Goal: Information Seeking & Learning: Learn about a topic

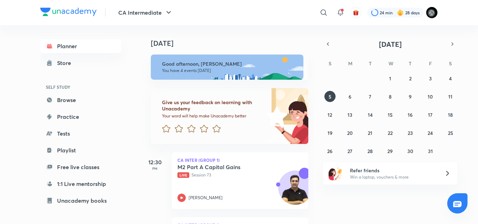
click at [308, 175] on div "Today Good afternoon, poojita You have 4 events today Give us your feedback on …" at bounding box center [227, 124] width 173 height 199
click at [200, 191] on div "M2 Part A Capital Gains Live Session 73 Arvind Tuli" at bounding box center [232, 183] width 110 height 38
click at [327, 45] on icon "button" at bounding box center [328, 44] width 6 height 6
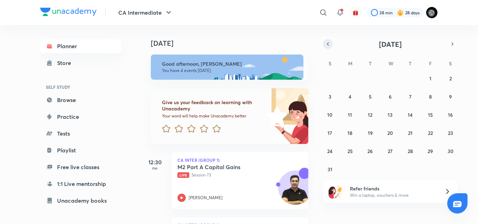
click at [328, 45] on icon "button" at bounding box center [328, 44] width 6 height 6
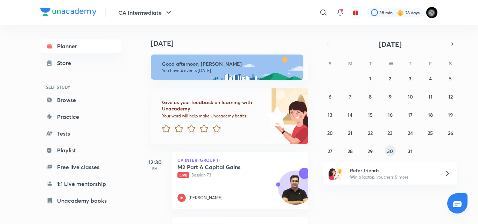
click at [395, 149] on button "30" at bounding box center [390, 151] width 11 height 11
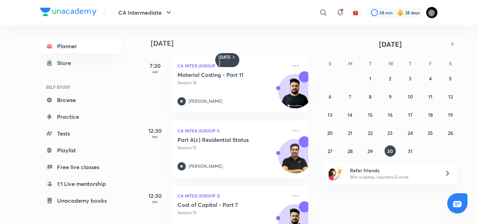
click at [308, 206] on div "30 July 7:30 AM CA Inter (Group 1) Material Costing - Part 11 Session 14 Aditya…" at bounding box center [227, 124] width 173 height 199
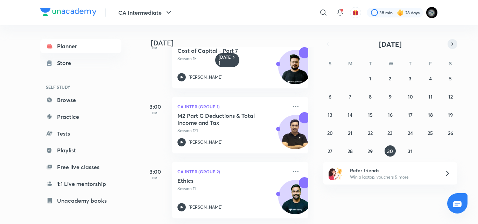
click at [450, 43] on icon "button" at bounding box center [453, 44] width 6 height 6
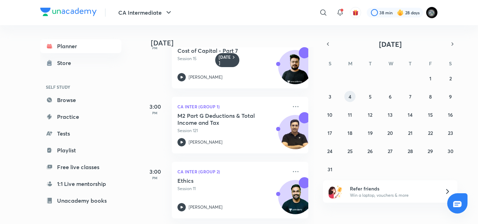
click at [351, 98] on abbr "4" at bounding box center [350, 96] width 3 height 7
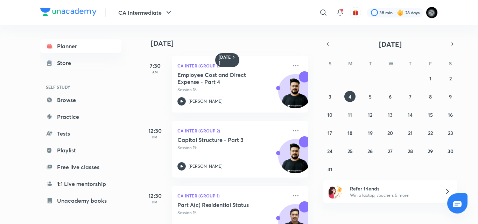
click at [315, 170] on div "4 August 7:30 AM CA Inter (Group 1) Employee Cost and Direct Expense - Part 4 S…" at bounding box center [309, 124] width 336 height 199
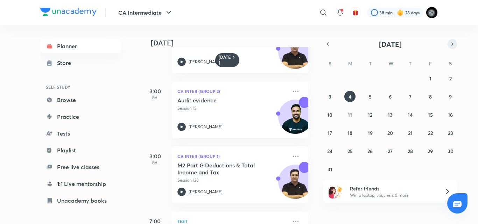
click at [451, 42] on icon "button" at bounding box center [453, 44] width 6 height 6
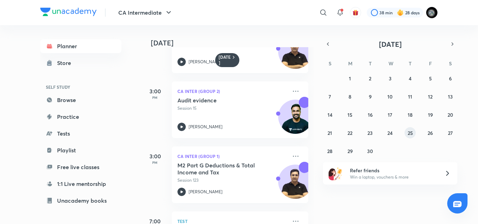
click at [410, 134] on abbr "25" at bounding box center [410, 133] width 5 height 7
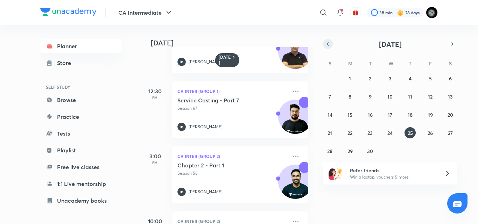
click at [331, 42] on button "button" at bounding box center [328, 44] width 10 height 10
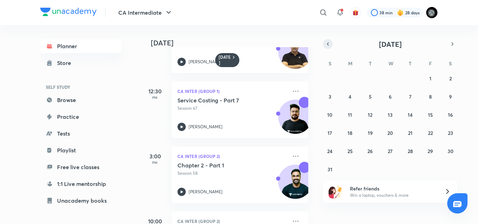
click at [329, 48] on button "button" at bounding box center [328, 44] width 10 height 10
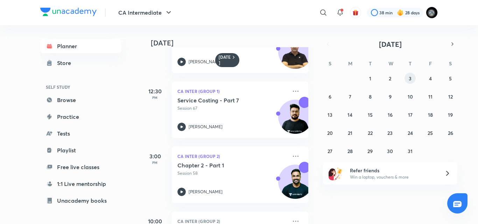
click at [412, 79] on abbr "3" at bounding box center [410, 78] width 3 height 7
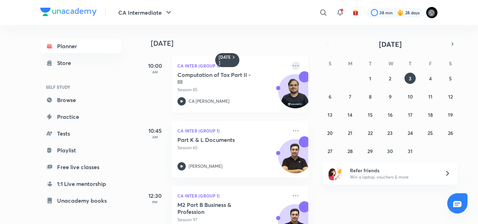
click at [292, 66] on icon at bounding box center [295, 66] width 8 height 8
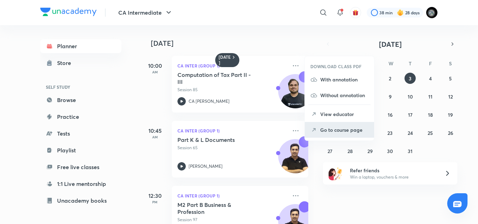
click at [329, 129] on p "Go to course page" at bounding box center [344, 129] width 48 height 7
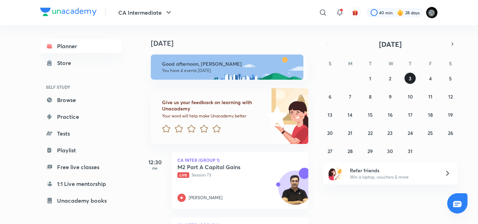
click at [410, 74] on button "3" at bounding box center [410, 78] width 11 height 11
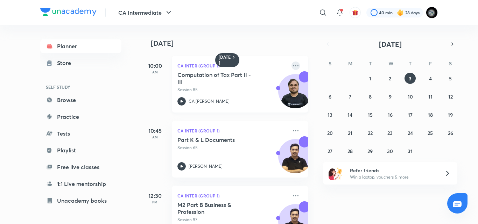
click at [291, 67] on icon at bounding box center [295, 66] width 8 height 8
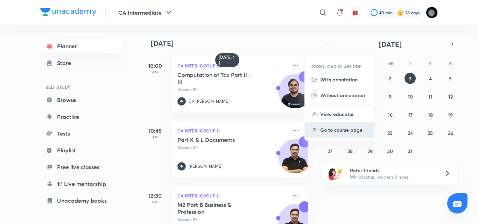
click at [340, 128] on p "Go to course page" at bounding box center [344, 129] width 48 height 7
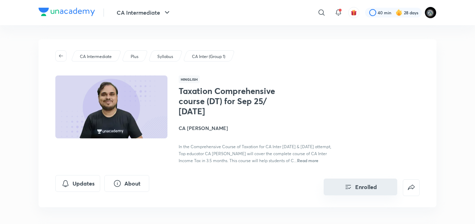
click at [364, 186] on button "Enrolled" at bounding box center [359, 187] width 73 height 17
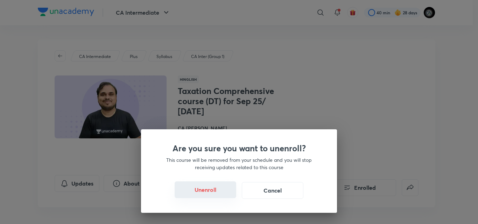
click at [202, 188] on button "Unenroll" at bounding box center [206, 190] width 62 height 17
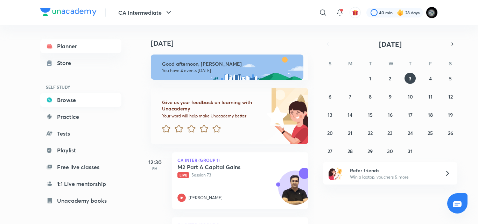
click at [93, 100] on link "Browse" at bounding box center [80, 100] width 81 height 14
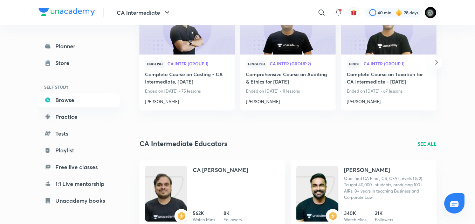
scroll to position [616, 0]
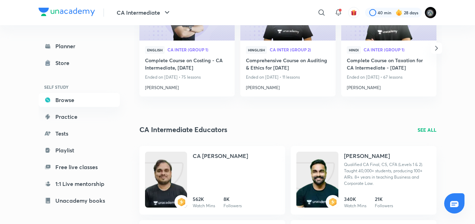
click at [134, 200] on div "Planner Store SELF STUDY Browse Practice Tests Playlist Free live classes 1:1 L…" at bounding box center [237, 129] width 398 height 1441
click at [131, 199] on div "Planner Store SELF STUDY Browse Practice Tests Playlist Free live classes 1:1 L…" at bounding box center [85, 122] width 95 height 194
click at [131, 183] on div "Planner Store SELF STUDY Browse Practice Tests Playlist Free live classes 1:1 L…" at bounding box center [85, 122] width 95 height 194
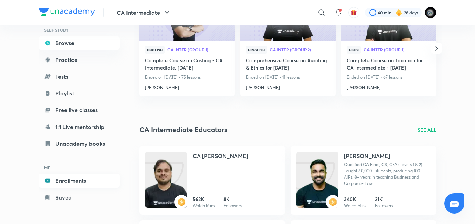
click at [78, 180] on link "Enrollments" at bounding box center [78, 181] width 81 height 14
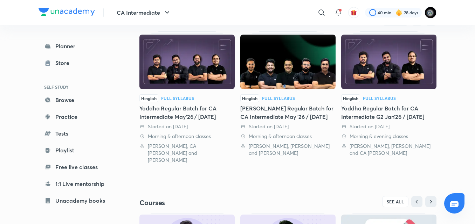
scroll to position [140, 0]
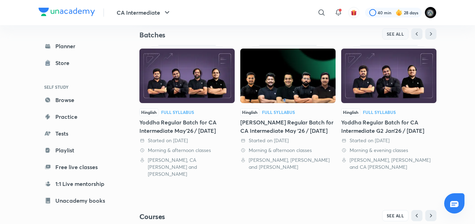
click at [387, 34] on span "SEE ALL" at bounding box center [394, 33] width 17 height 5
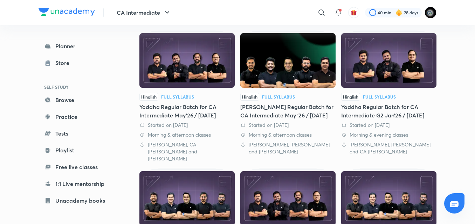
scroll to position [70, 0]
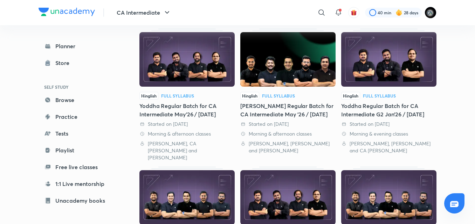
click at [275, 77] on img at bounding box center [287, 59] width 95 height 55
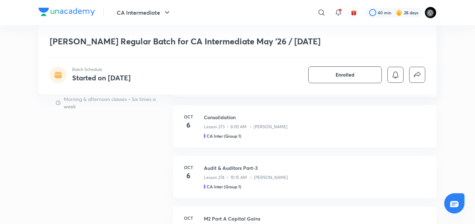
scroll to position [490, 0]
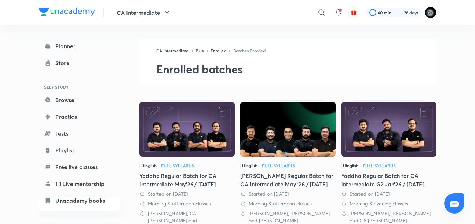
click at [208, 102] on img at bounding box center [186, 129] width 95 height 55
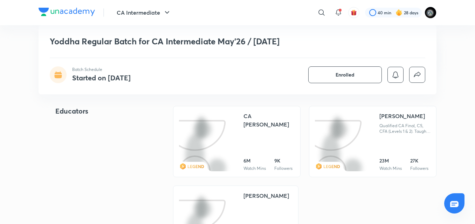
scroll to position [812, 0]
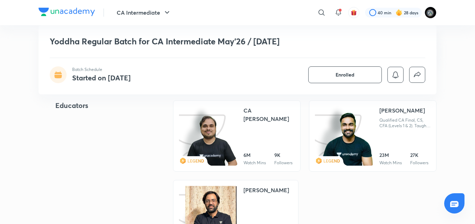
click at [210, 128] on img at bounding box center [210, 141] width 53 height 52
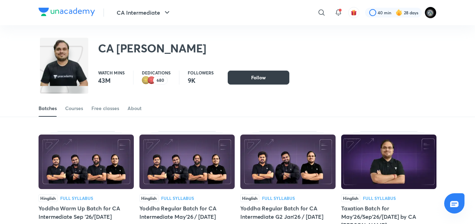
click at [247, 78] on button "Follow" at bounding box center [258, 78] width 62 height 14
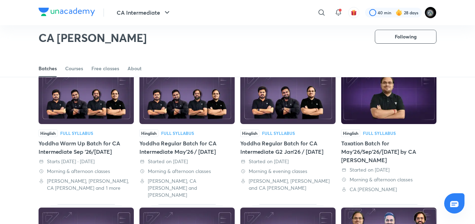
scroll to position [45, 0]
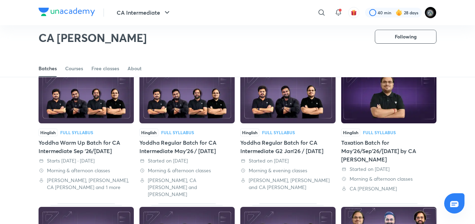
click at [196, 102] on img at bounding box center [186, 96] width 95 height 55
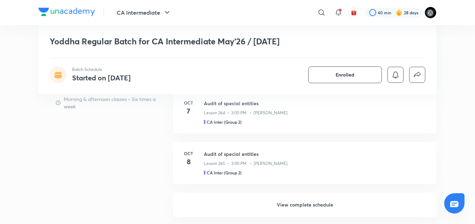
scroll to position [616, 0]
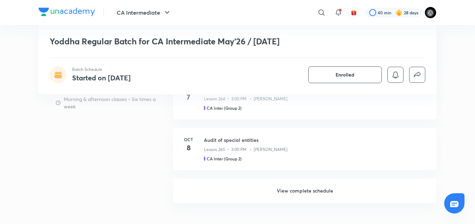
click at [299, 184] on h6 "View complete schedule" at bounding box center [304, 191] width 263 height 24
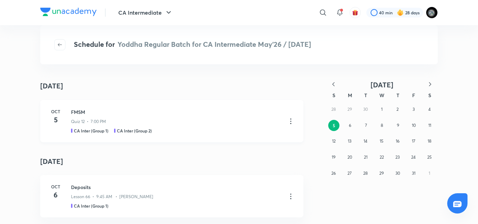
click at [262, 137] on div "Oct 5 FMSM Quiz 12 • 7:00 PM CA Inter (Group 1) CA Inter (Group 2)" at bounding box center [171, 121] width 263 height 42
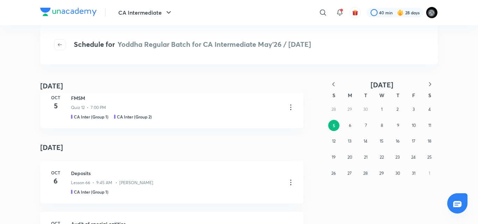
click at [332, 83] on icon "button" at bounding box center [333, 84] width 7 height 7
click at [333, 83] on icon "button" at bounding box center [333, 84] width 7 height 7
click at [419, 141] on button "18" at bounding box center [413, 141] width 11 height 11
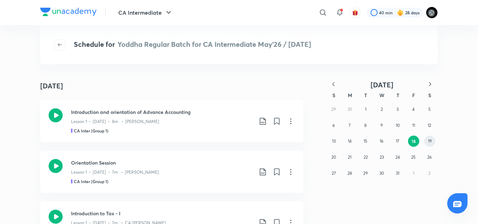
click at [427, 141] on button "19" at bounding box center [429, 141] width 11 height 11
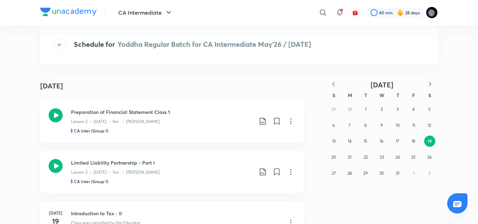
click at [233, 77] on div "Schedule for Yoddha Regular Batch for CA Intermediate May'26 / Sep'26 July 19 J…" at bounding box center [239, 124] width 398 height 171
click at [158, 101] on div "Preparation of Financial Statement Class 1 Lesson 2 • Jul 19 • 8m • Rakesh Kalr…" at bounding box center [171, 121] width 263 height 42
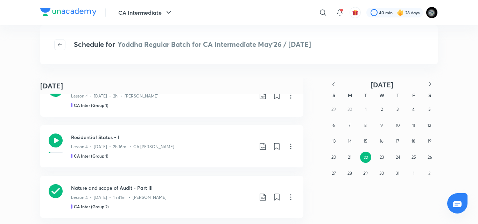
scroll to position [532, 0]
click at [165, 139] on h3 "Residential Status - I" at bounding box center [162, 136] width 182 height 7
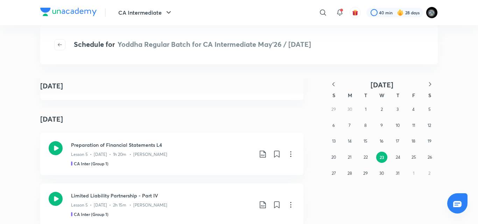
scroll to position [716, 0]
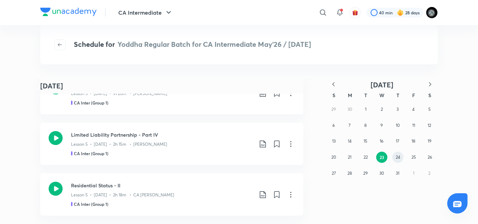
click at [399, 158] on abbr "24" at bounding box center [398, 157] width 5 height 5
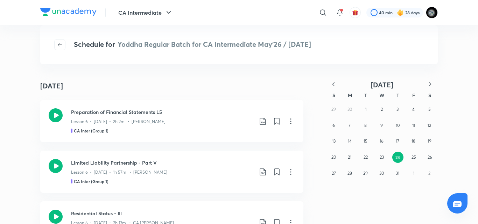
click at [185, 69] on div "Schedule for Yoddha Regular Batch for CA Intermediate May'26 / Sep'26 July 24 J…" at bounding box center [239, 124] width 398 height 171
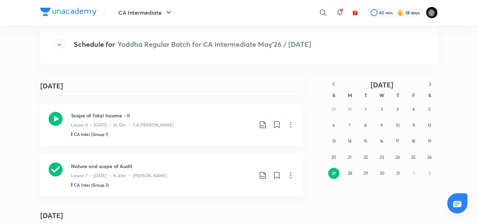
scroll to position [488, 0]
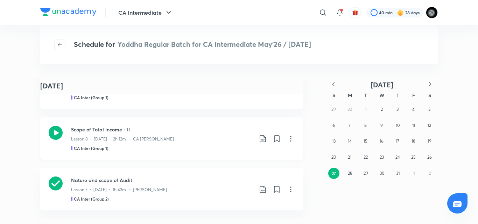
click at [190, 135] on div "Lesson 8 • Jul 26 • 2h 12m • CA Kishan Kumar" at bounding box center [162, 137] width 182 height 9
click at [427, 84] on icon "button" at bounding box center [430, 84] width 7 height 7
click at [396, 141] on abbr "14" at bounding box center [398, 141] width 4 height 5
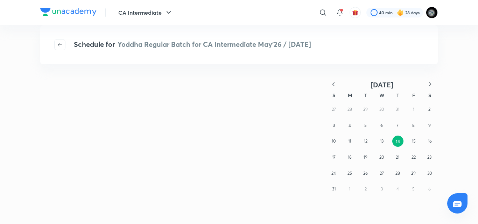
scroll to position [0, 0]
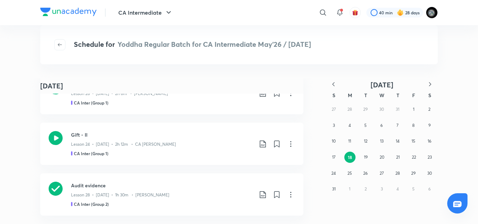
scroll to position [740, 0]
click at [197, 131] on h3 "Gift - II" at bounding box center [162, 134] width 182 height 7
click at [414, 173] on abbr "29" at bounding box center [413, 173] width 5 height 5
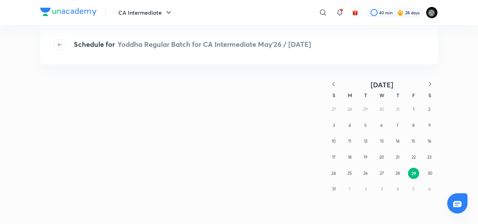
scroll to position [0, 0]
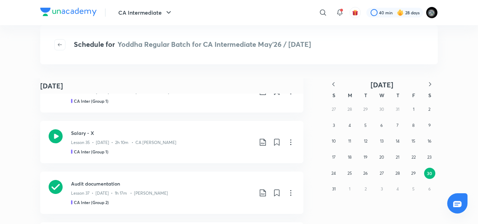
scroll to position [266, 0]
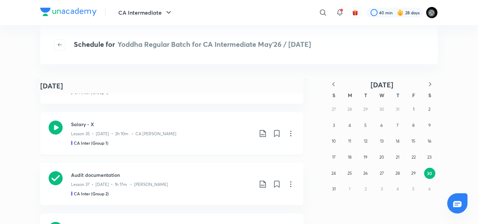
click at [161, 120] on div "Salary - X Lesson 35 • Aug 30 • 2h 10m • CA Kishan Kumar CA Inter (Group 1)" at bounding box center [171, 133] width 263 height 42
click at [290, 134] on icon at bounding box center [291, 133] width 8 height 8
click at [251, 150] on p "Go to course page" at bounding box center [239, 150] width 42 height 7
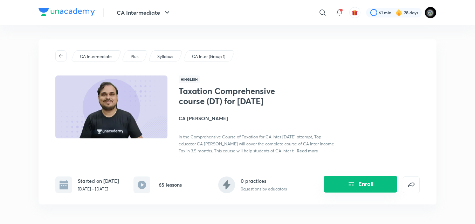
click at [368, 186] on button "Enroll" at bounding box center [359, 184] width 73 height 17
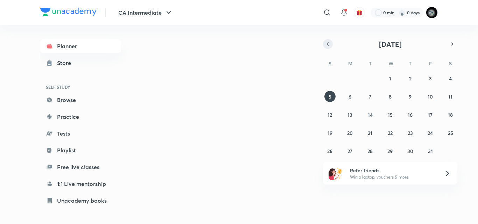
click at [328, 45] on icon "button" at bounding box center [328, 44] width 6 height 6
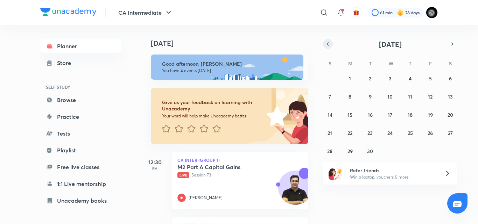
click at [328, 45] on icon "button" at bounding box center [327, 44] width 1 height 3
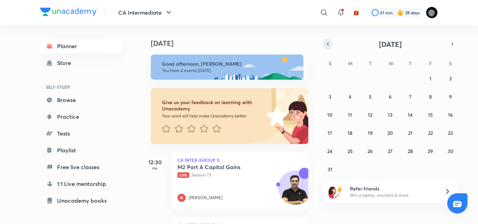
click at [328, 44] on icon "button" at bounding box center [327, 44] width 1 height 3
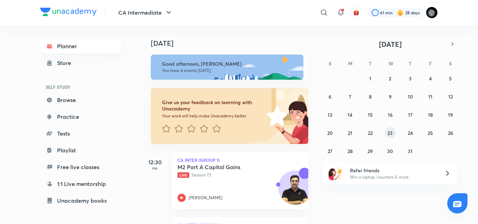
click at [389, 132] on abbr "23" at bounding box center [389, 133] width 5 height 7
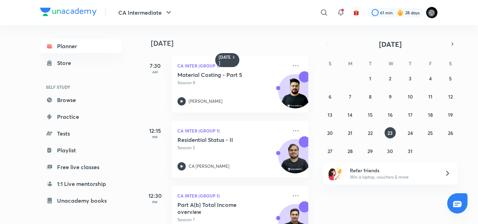
click at [314, 206] on div "23 July 7:30 AM CA Inter (Group 1) Material Costing - Part 5 Session 8 Aditya S…" at bounding box center [309, 124] width 336 height 199
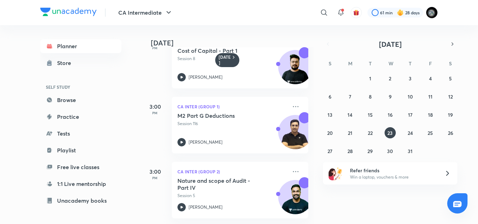
scroll to position [55, 0]
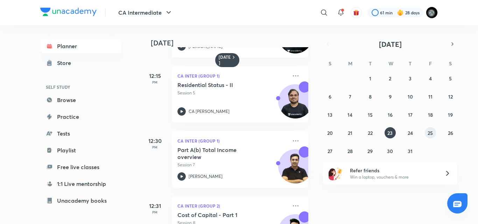
click at [429, 135] on abbr "25" at bounding box center [430, 133] width 5 height 7
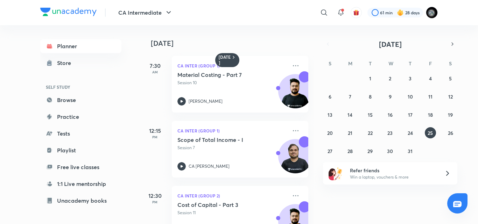
click at [358, 149] on div "29 30 1 2 3 4 5 6 7 8 9 10 11 12 13 14 15 16 17 18 19 20 21 22 23 24 25 26 27 2…" at bounding box center [390, 115] width 134 height 84
click at [353, 150] on button "28" at bounding box center [349, 151] width 11 height 11
click at [388, 152] on abbr "30" at bounding box center [390, 151] width 6 height 7
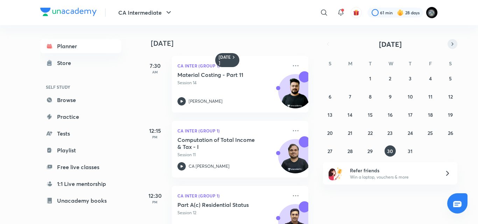
click at [451, 41] on icon "button" at bounding box center [453, 44] width 6 height 6
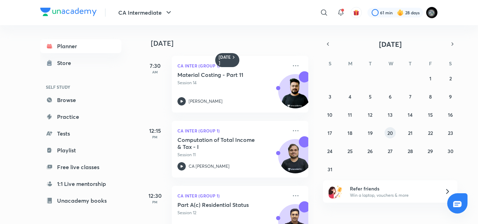
click at [391, 131] on abbr "20" at bounding box center [390, 133] width 6 height 7
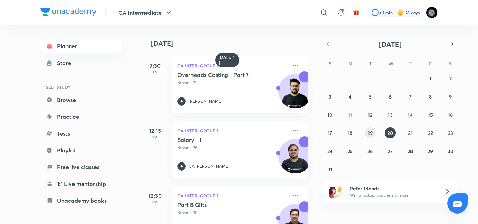
click at [370, 133] on abbr "19" at bounding box center [370, 133] width 5 height 7
click at [328, 45] on icon "button" at bounding box center [328, 44] width 6 height 6
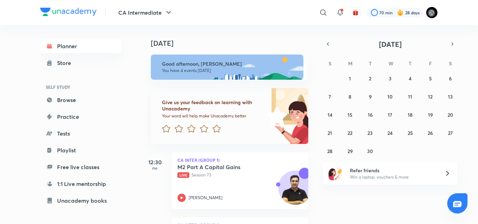
click at [328, 45] on icon "button" at bounding box center [328, 44] width 6 height 6
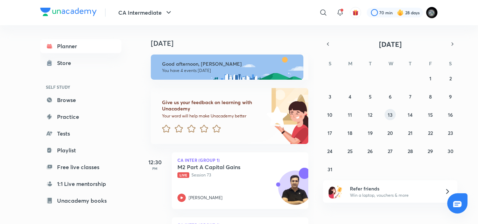
click at [391, 113] on abbr "13" at bounding box center [390, 115] width 5 height 7
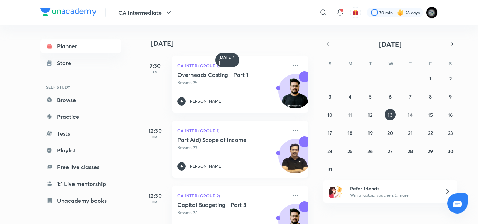
click at [255, 148] on p "Session 23" at bounding box center [232, 148] width 110 height 6
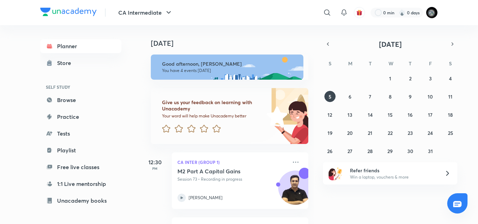
scroll to position [170, 0]
click at [327, 46] on icon "button" at bounding box center [328, 44] width 6 height 6
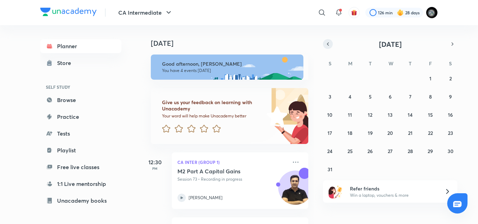
click at [327, 46] on icon "button" at bounding box center [328, 44] width 6 height 6
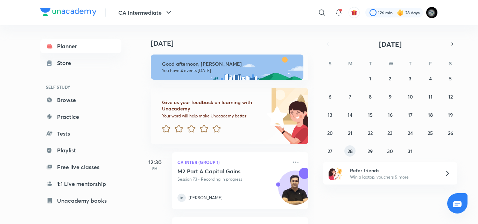
click at [350, 152] on abbr "28" at bounding box center [349, 151] width 5 height 7
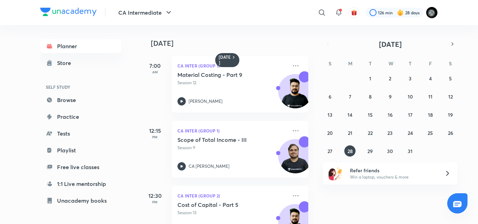
click at [254, 45] on h4 "28 July" at bounding box center [233, 43] width 164 height 8
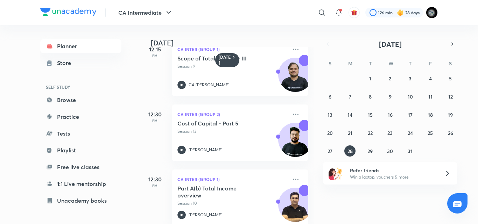
scroll to position [98, 0]
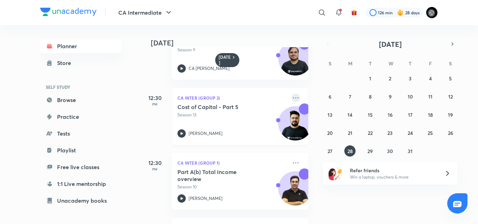
click at [294, 97] on icon at bounding box center [295, 98] width 8 height 8
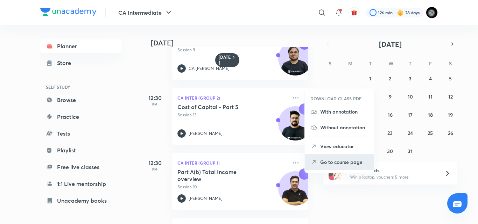
click at [349, 159] on p "Go to course page" at bounding box center [344, 162] width 48 height 7
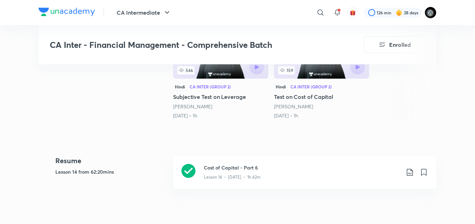
scroll to position [308, 0]
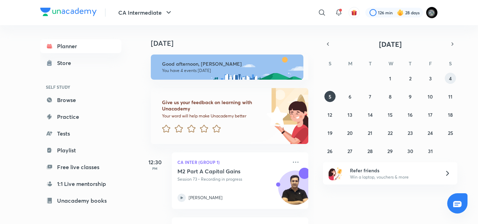
click at [452, 77] on button "4" at bounding box center [450, 78] width 11 height 11
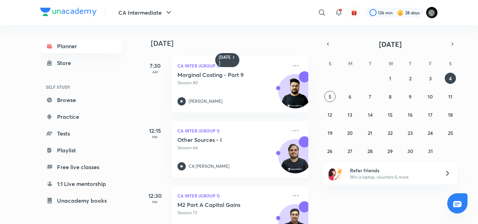
click at [242, 209] on div "M2 Part A Capital Gains Session 72" at bounding box center [232, 209] width 110 height 15
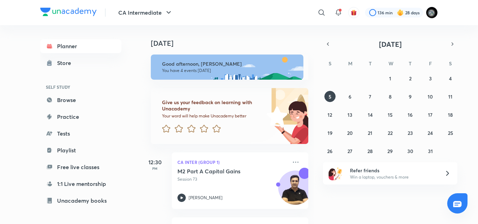
scroll to position [170, 0]
